Goal: Navigation & Orientation: Find specific page/section

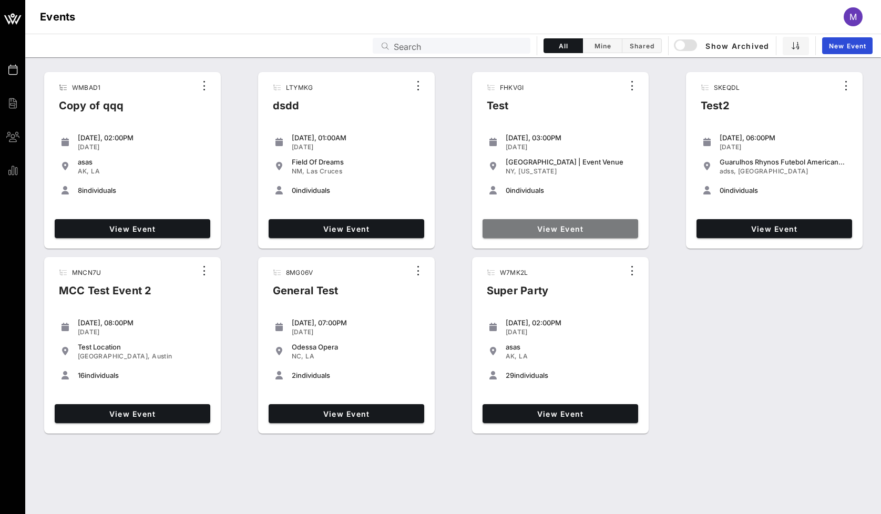
click at [517, 232] on span "View Event" at bounding box center [560, 228] width 147 height 9
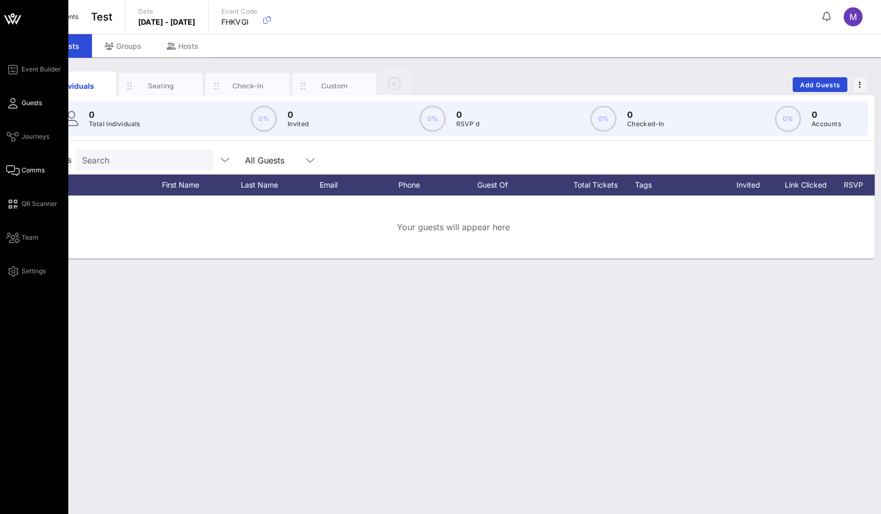
click at [29, 171] on span "Comms" at bounding box center [33, 170] width 23 height 9
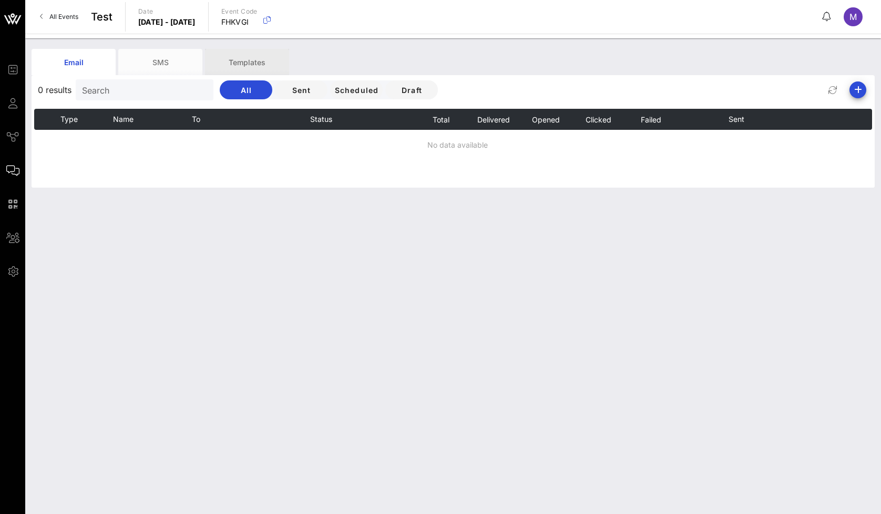
click at [206, 61] on div "Templates" at bounding box center [247, 62] width 84 height 26
